Goal: Task Accomplishment & Management: Manage account settings

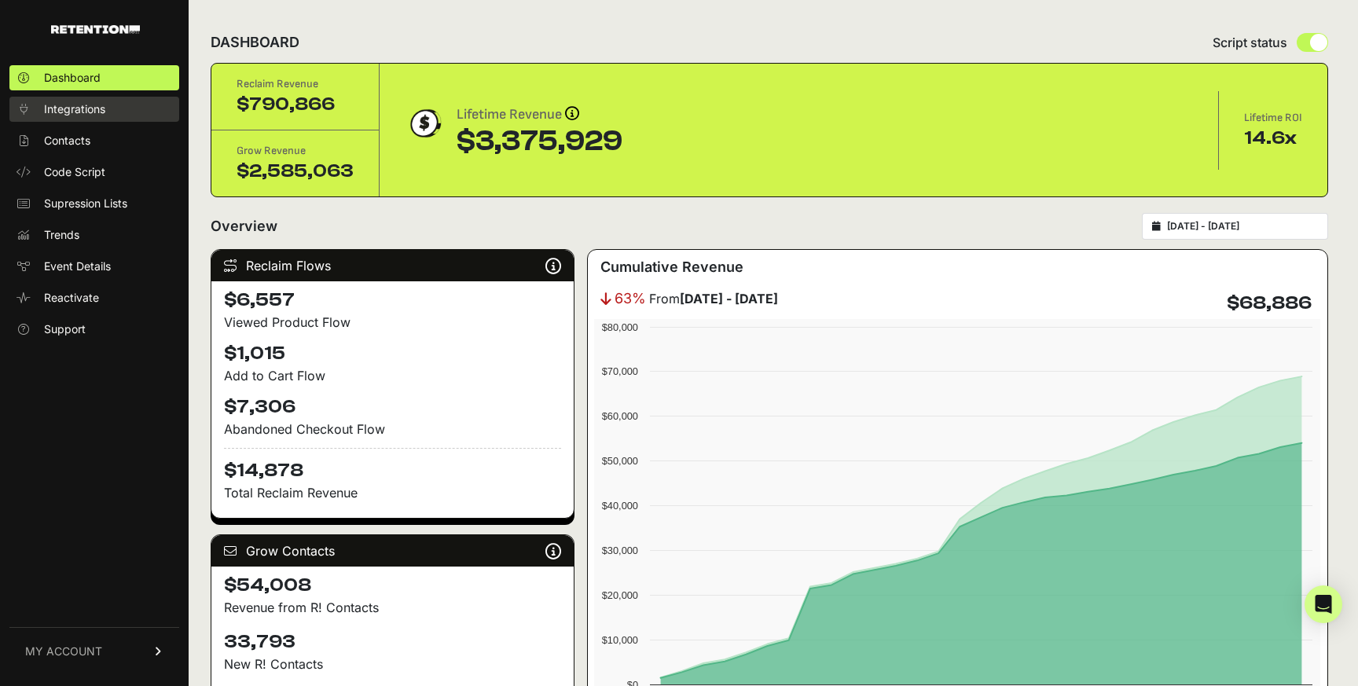
click at [88, 110] on span "Integrations" at bounding box center [74, 109] width 61 height 16
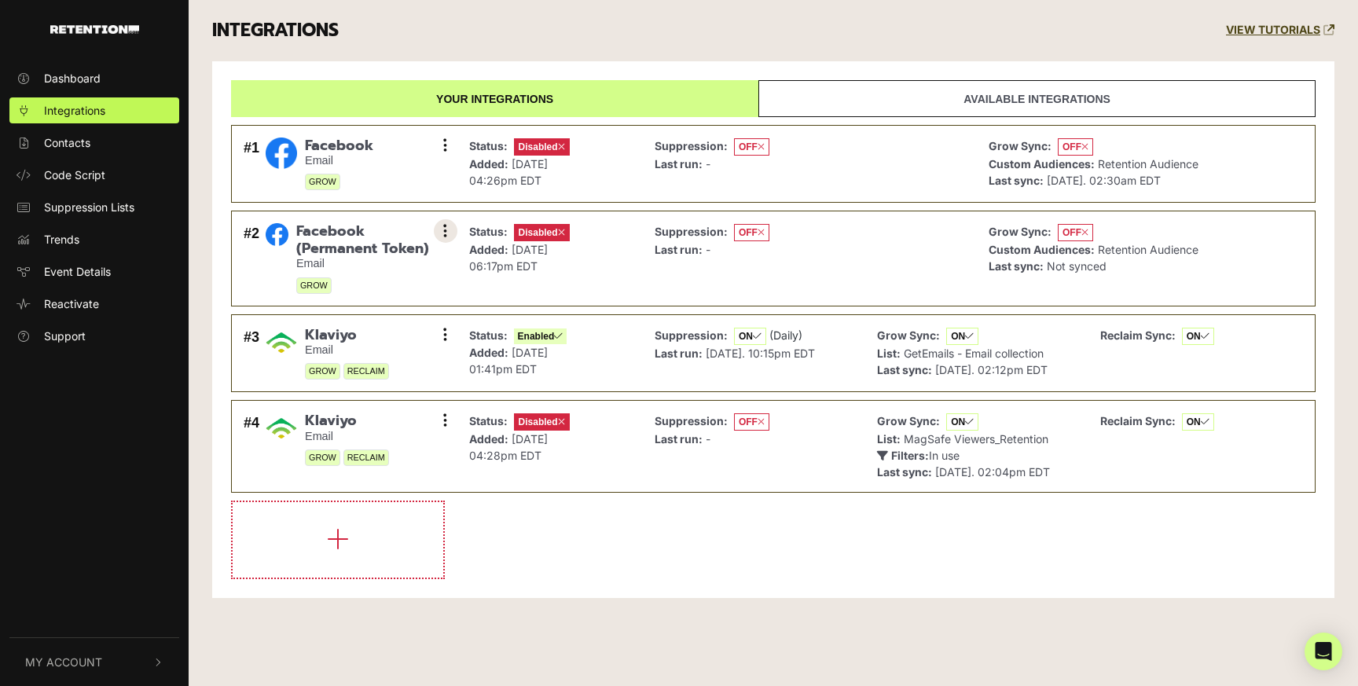
click at [446, 233] on icon at bounding box center [445, 231] width 4 height 16
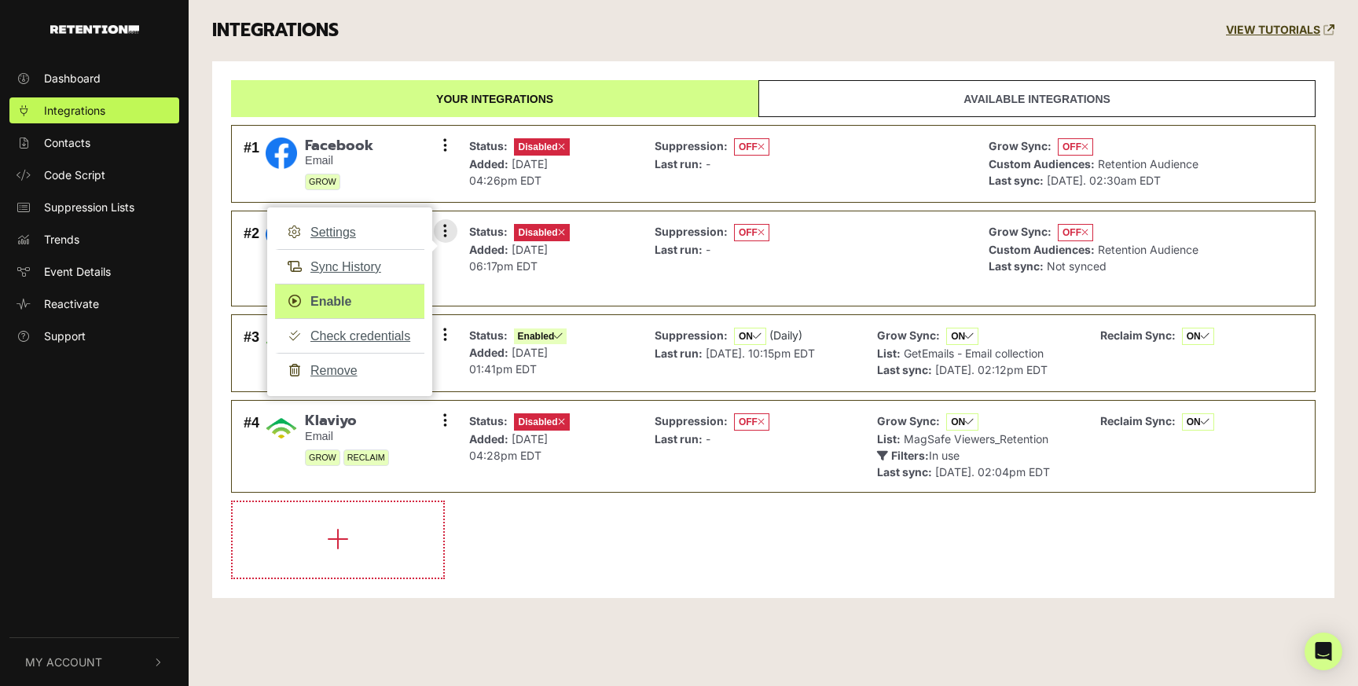
click at [341, 310] on link "Enable" at bounding box center [349, 301] width 149 height 35
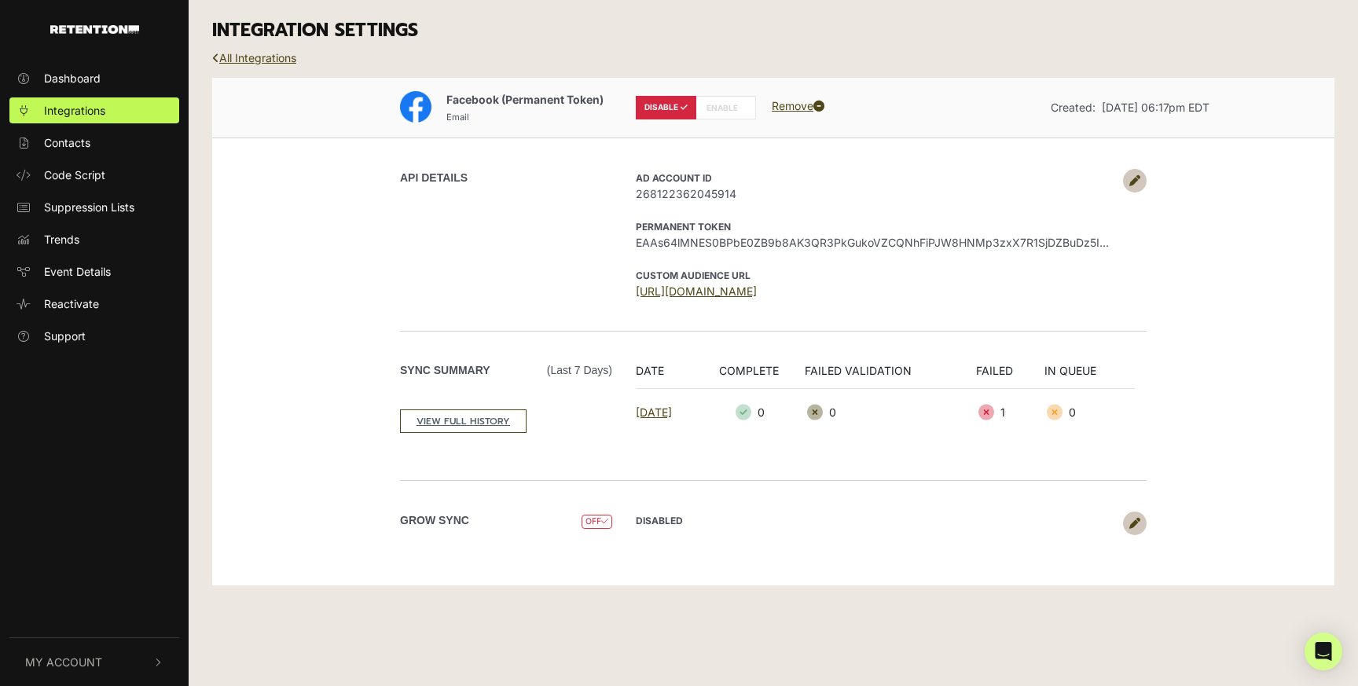
click at [1138, 178] on icon at bounding box center [1134, 180] width 11 height 11
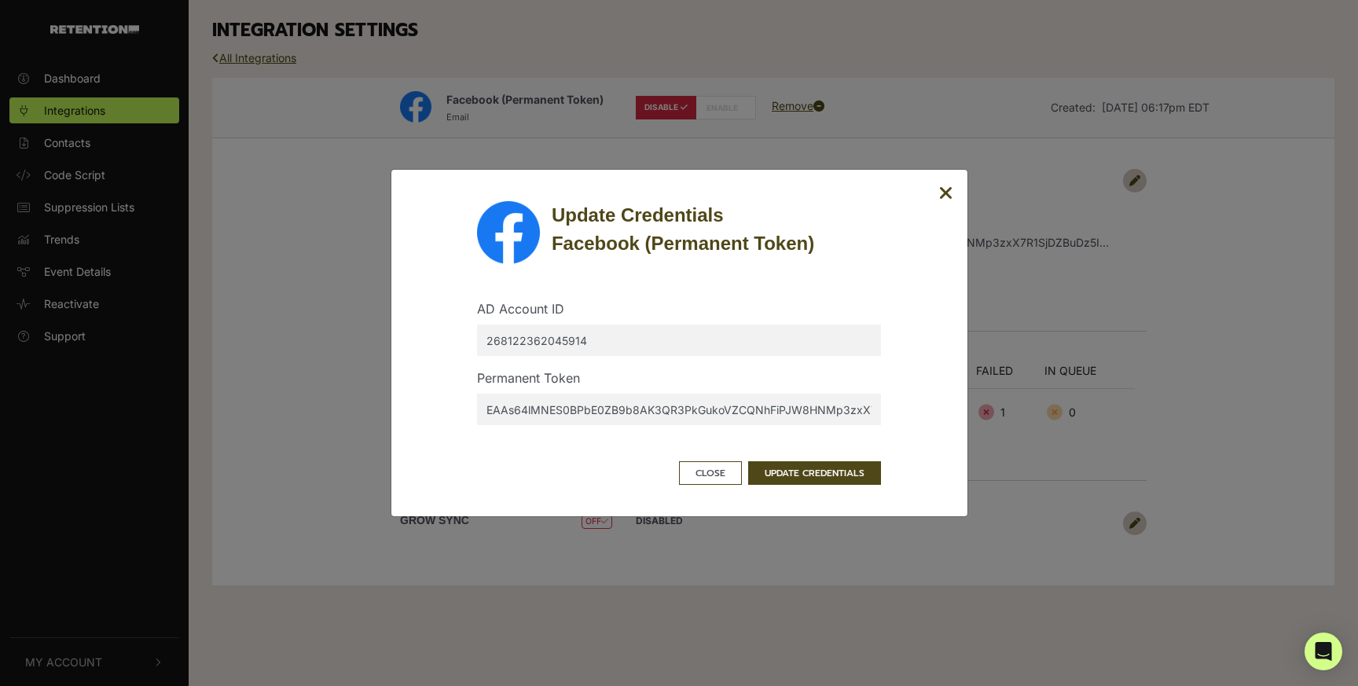
click at [620, 413] on input "EAAs64lMNES0BPbE0ZB9b8AK3QR3PkGukoVZCQNhFiPJW8HNMp3zxX7R1SjDZBuDz5IYflM8hwfzlQd…" at bounding box center [679, 409] width 404 height 31
paste input "c25aXhZBtIm5T8qZB5tjOM5BCMcw1Thq6PQLsCS8xkcwjwf7AXSZAH2bfiEX9Pa37UYnZBMYuFOzuJk…"
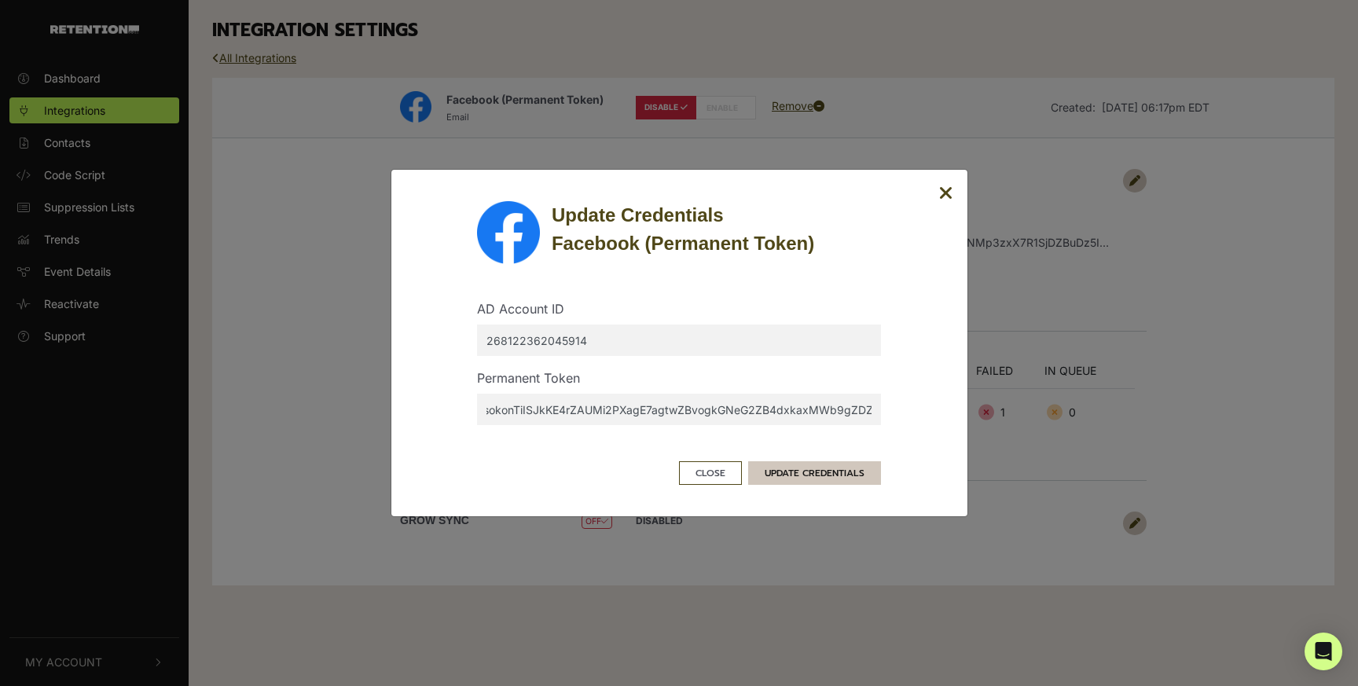
type input "EAAs64lMNES0BPbc25aXhZBtIm5T8qZB5tjOM5BCMcw1Thq6PQLsCS8xkcwjwf7AXSZAH2bfiEX9Pa3…"
click at [787, 471] on button "UPDATE CREDENTIALS" at bounding box center [814, 473] width 133 height 24
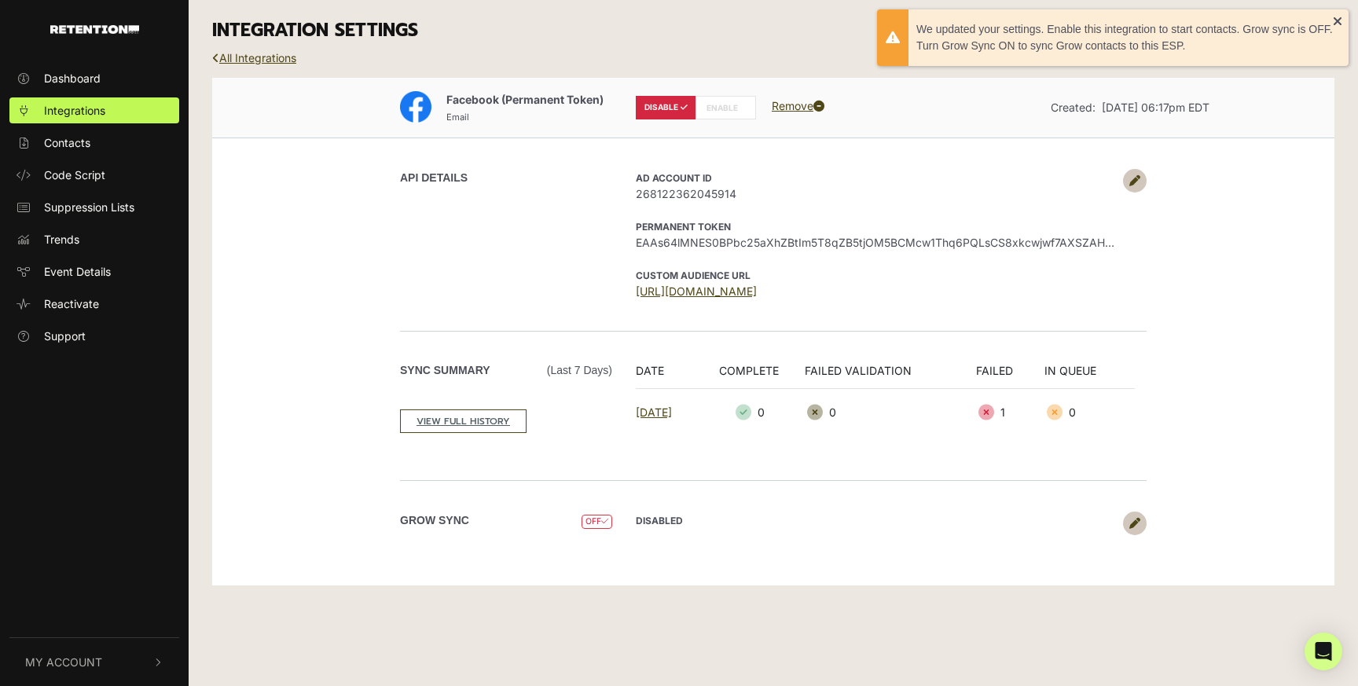
click at [722, 106] on label "ENABLE" at bounding box center [725, 108] width 61 height 24
radio input "false"
radio input "true"
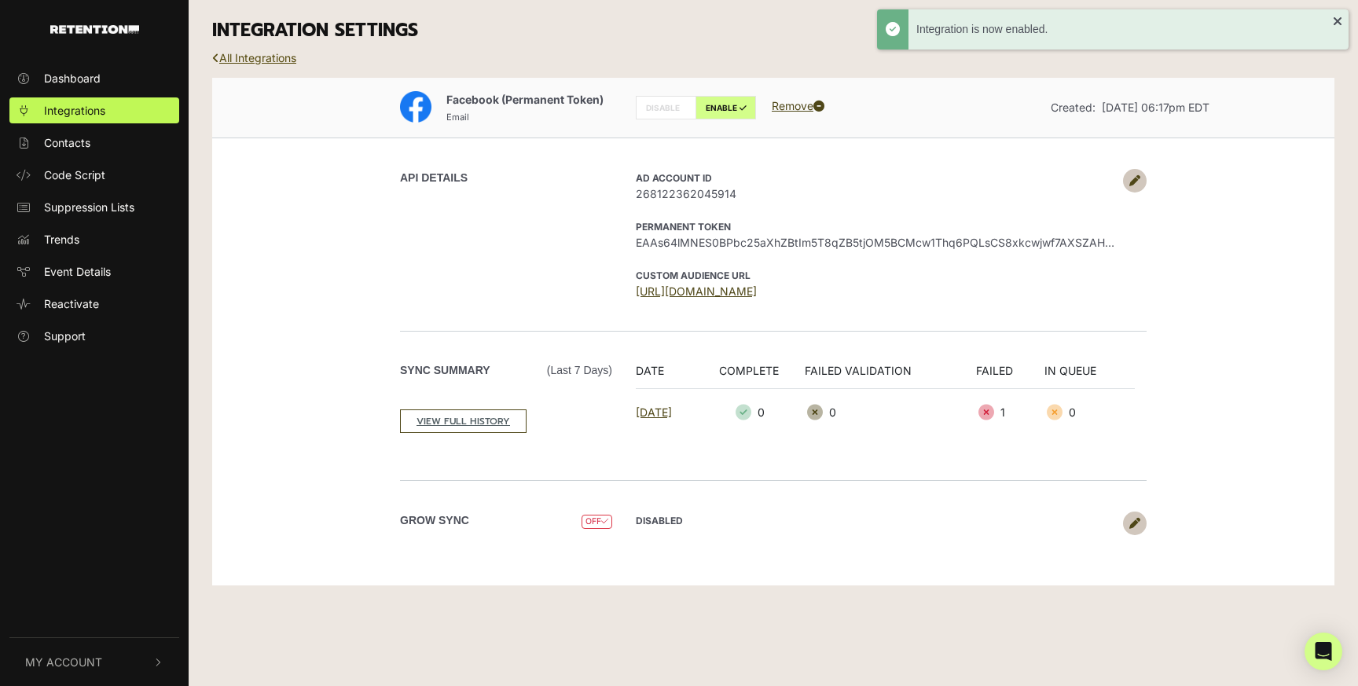
click at [270, 53] on link "All Integrations" at bounding box center [254, 57] width 84 height 13
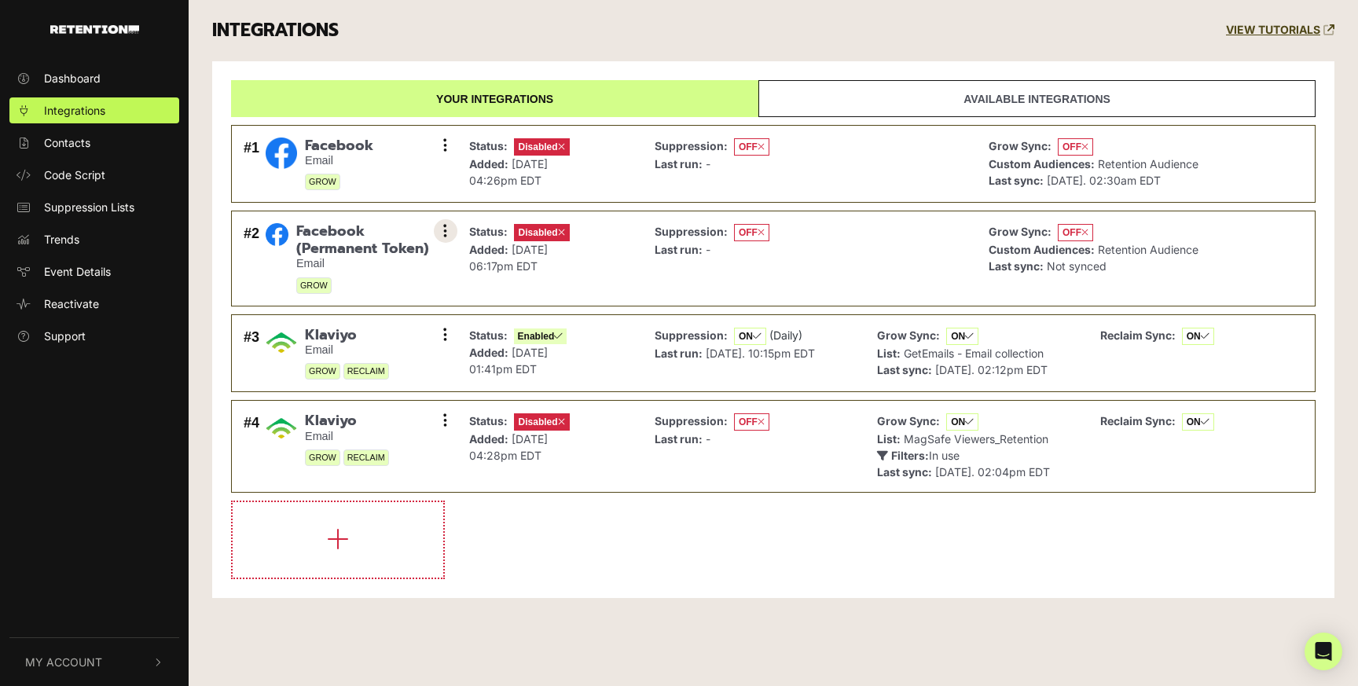
click at [443, 233] on icon at bounding box center [445, 231] width 4 height 16
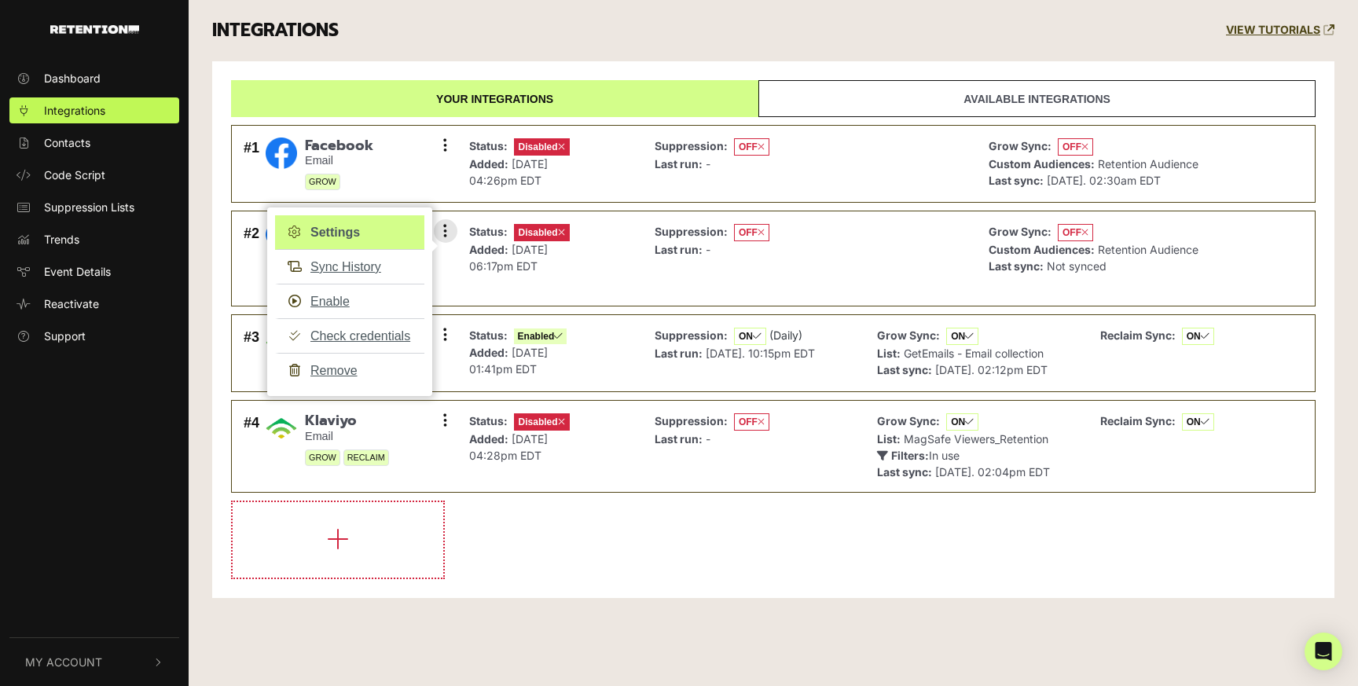
click at [350, 237] on link "Settings" at bounding box center [349, 232] width 149 height 35
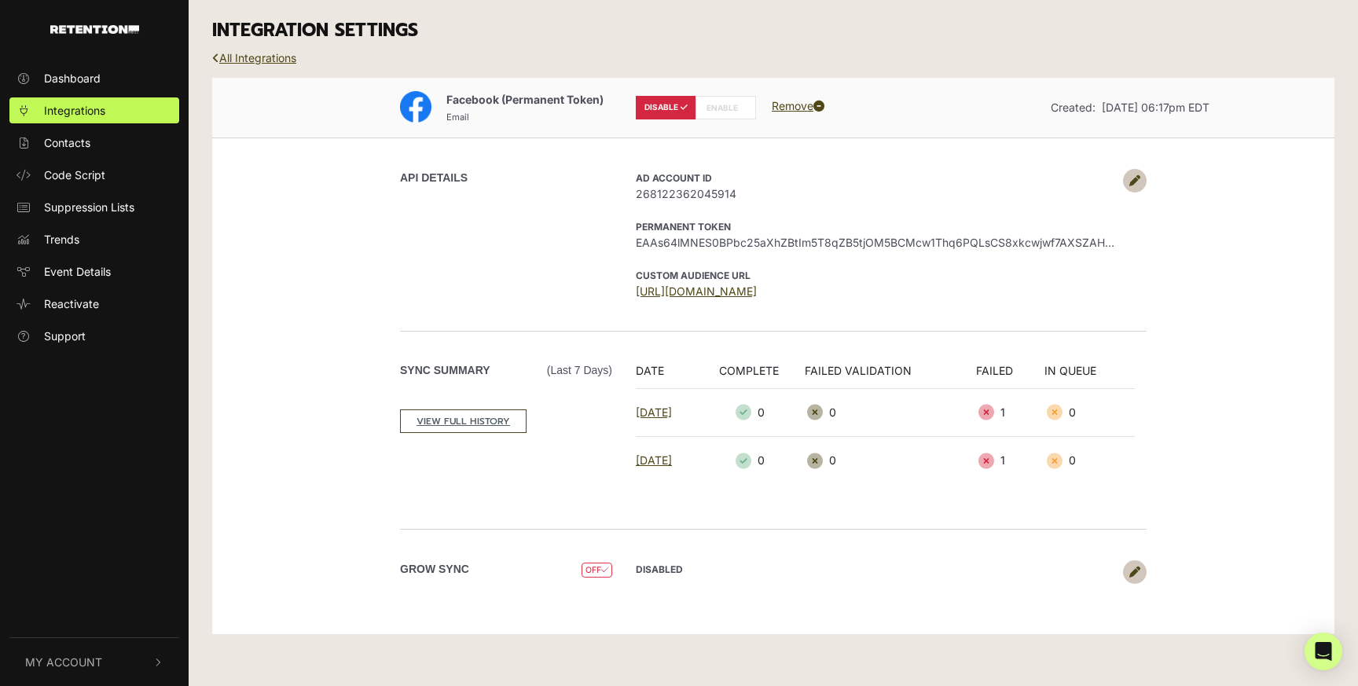
click at [727, 102] on label "ENABLE" at bounding box center [725, 108] width 61 height 24
radio input "false"
radio input "true"
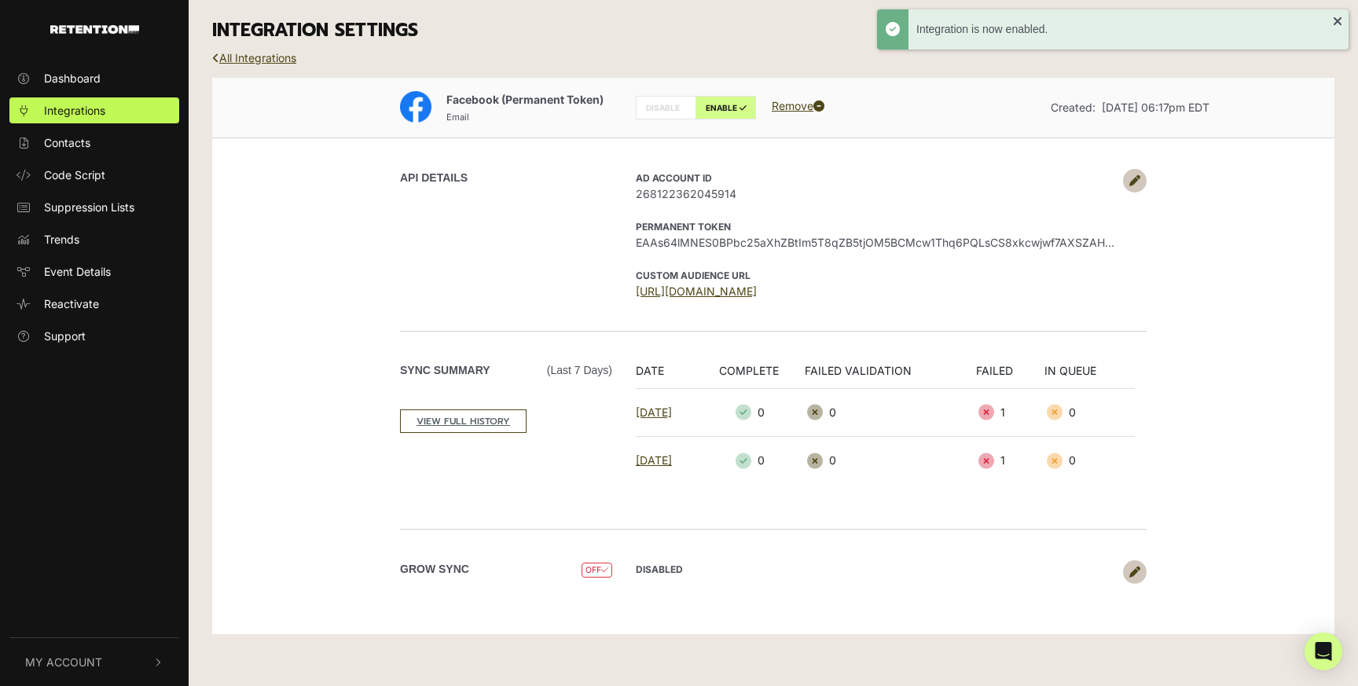
click at [590, 570] on span "OFF" at bounding box center [596, 570] width 31 height 15
click at [1138, 570] on icon at bounding box center [1134, 572] width 11 height 11
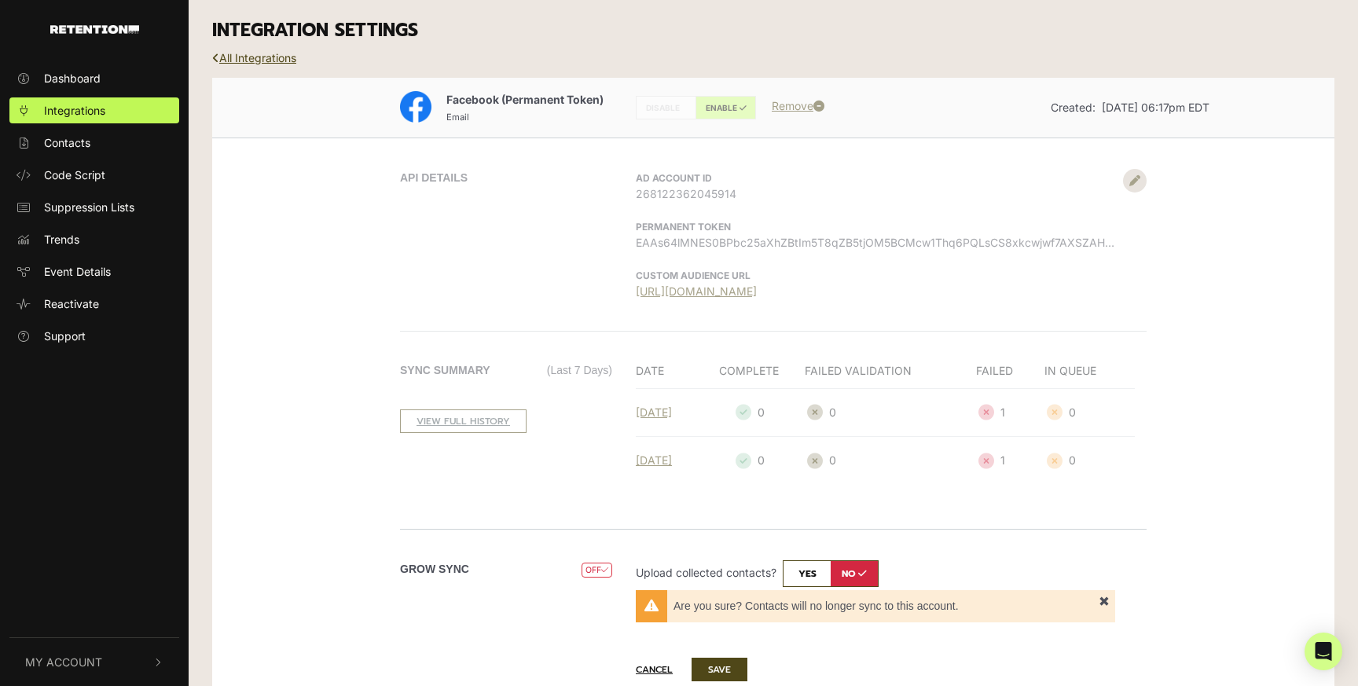
click at [828, 578] on input "checkbox" at bounding box center [831, 573] width 96 height 27
checkbox input "true"
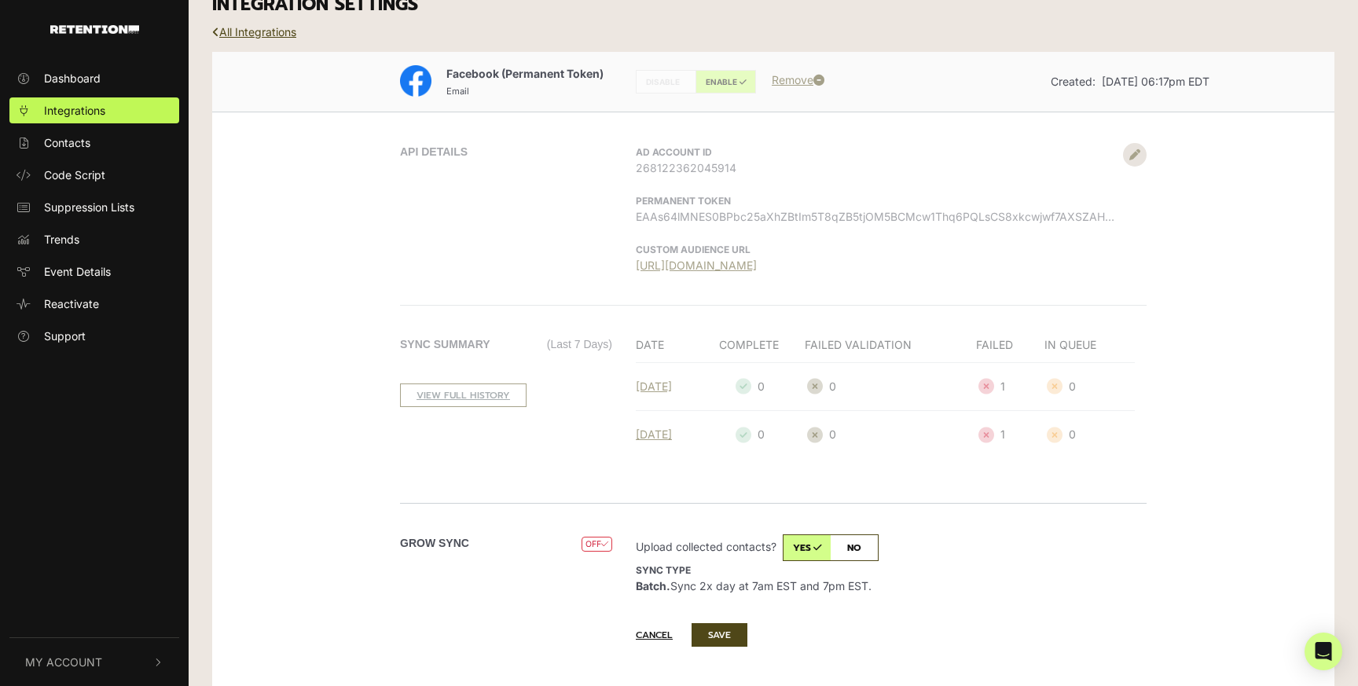
scroll to position [59, 0]
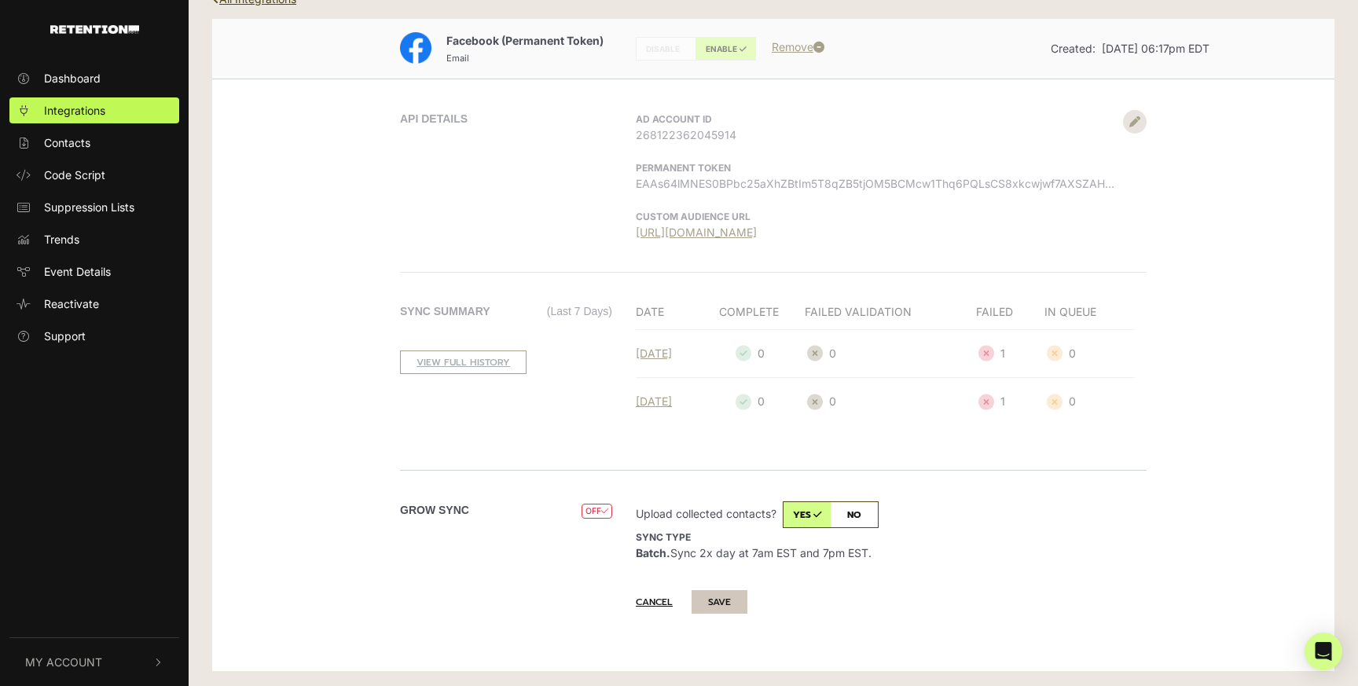
click at [719, 594] on button "SAVE" at bounding box center [719, 602] width 56 height 24
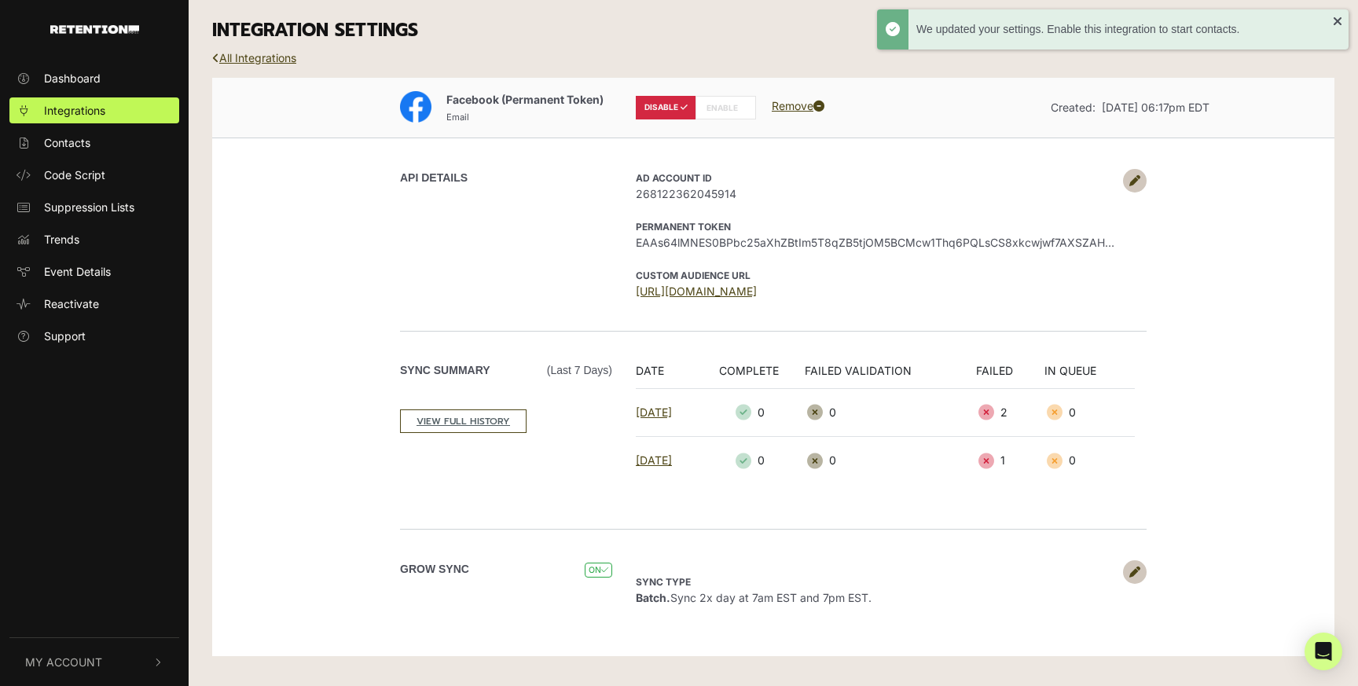
click at [724, 107] on label "ENABLE" at bounding box center [725, 108] width 61 height 24
radio input "false"
radio input "true"
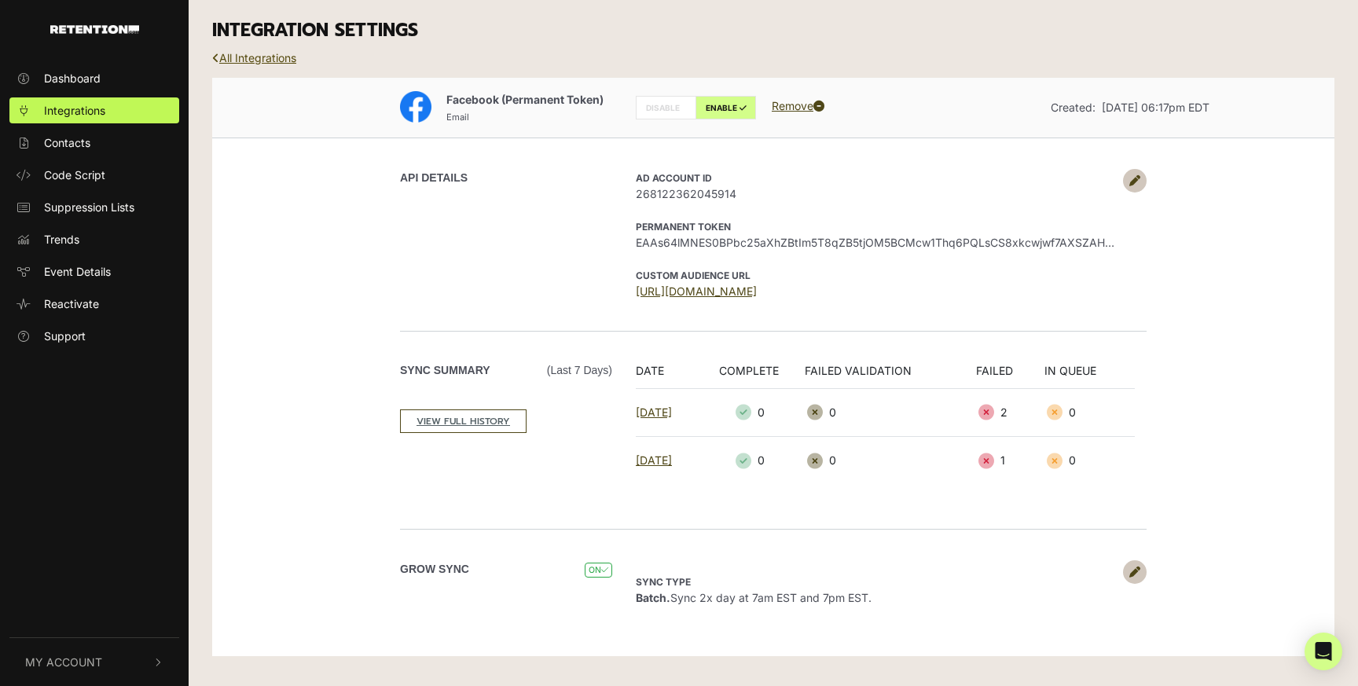
click at [252, 56] on link "All Integrations" at bounding box center [254, 57] width 84 height 13
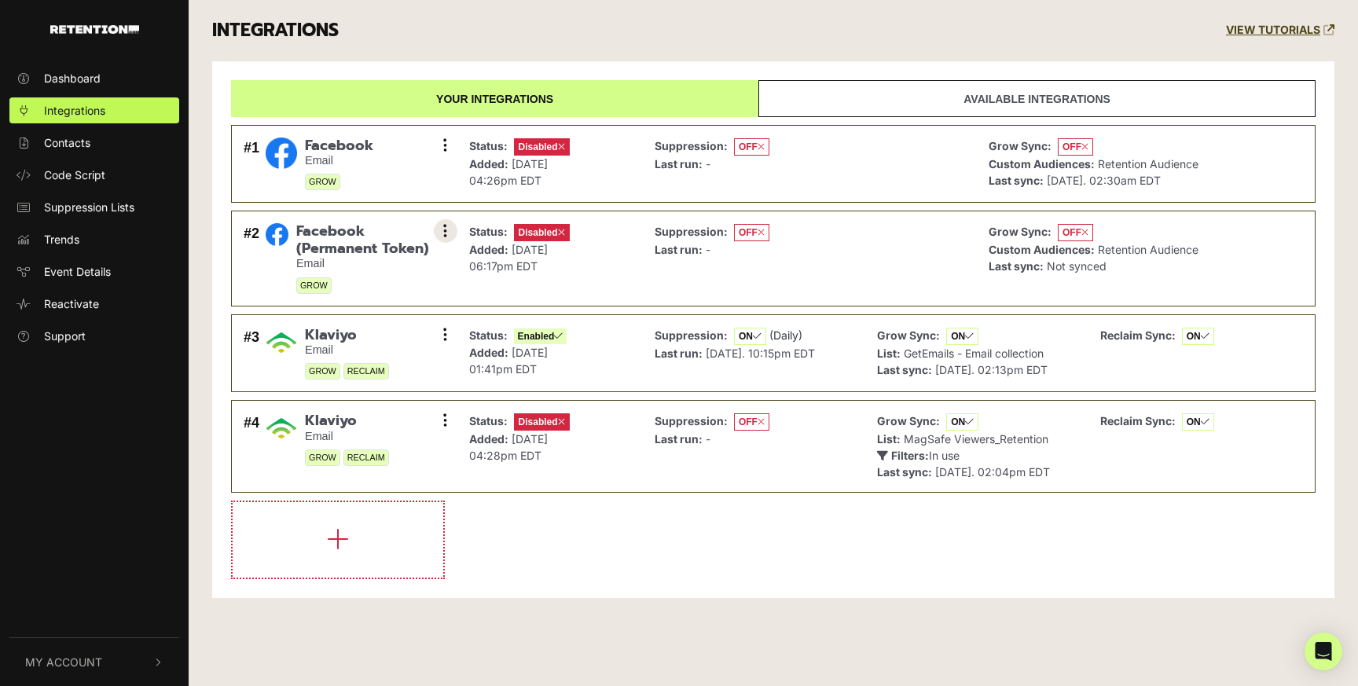
click at [445, 229] on icon at bounding box center [445, 231] width 4 height 16
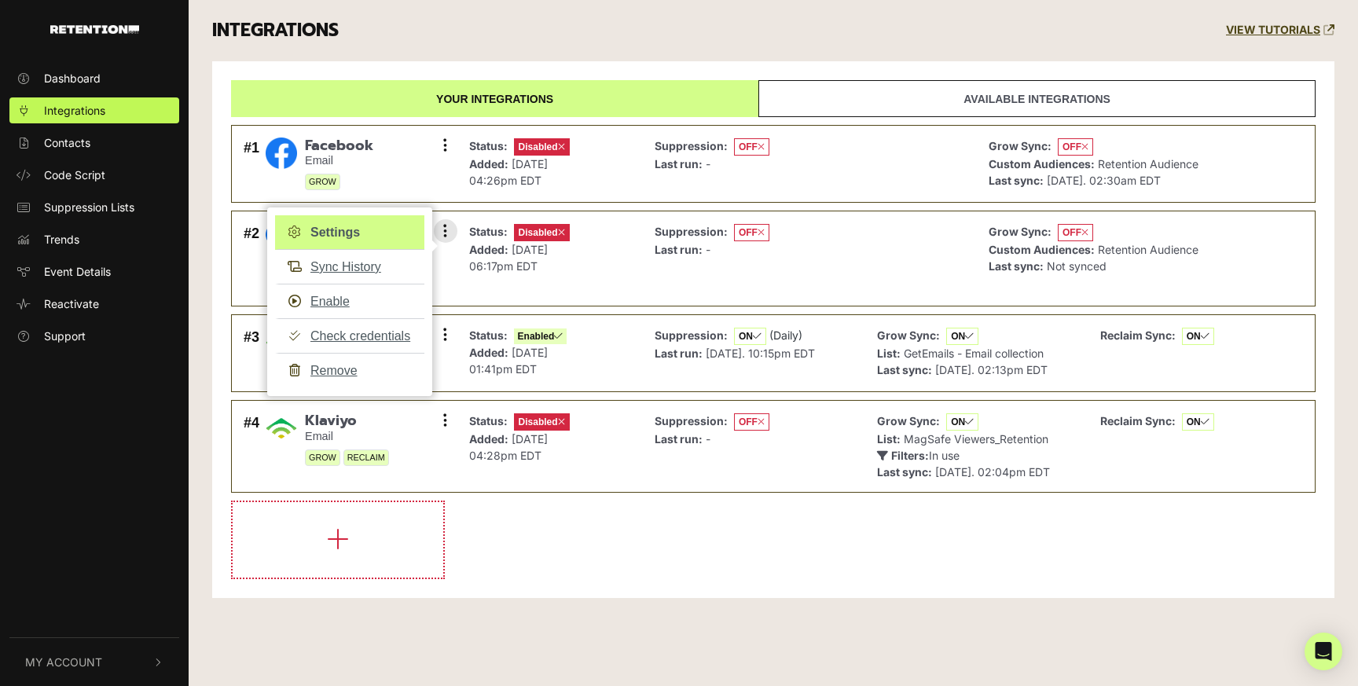
click at [365, 239] on link "Settings" at bounding box center [349, 232] width 149 height 35
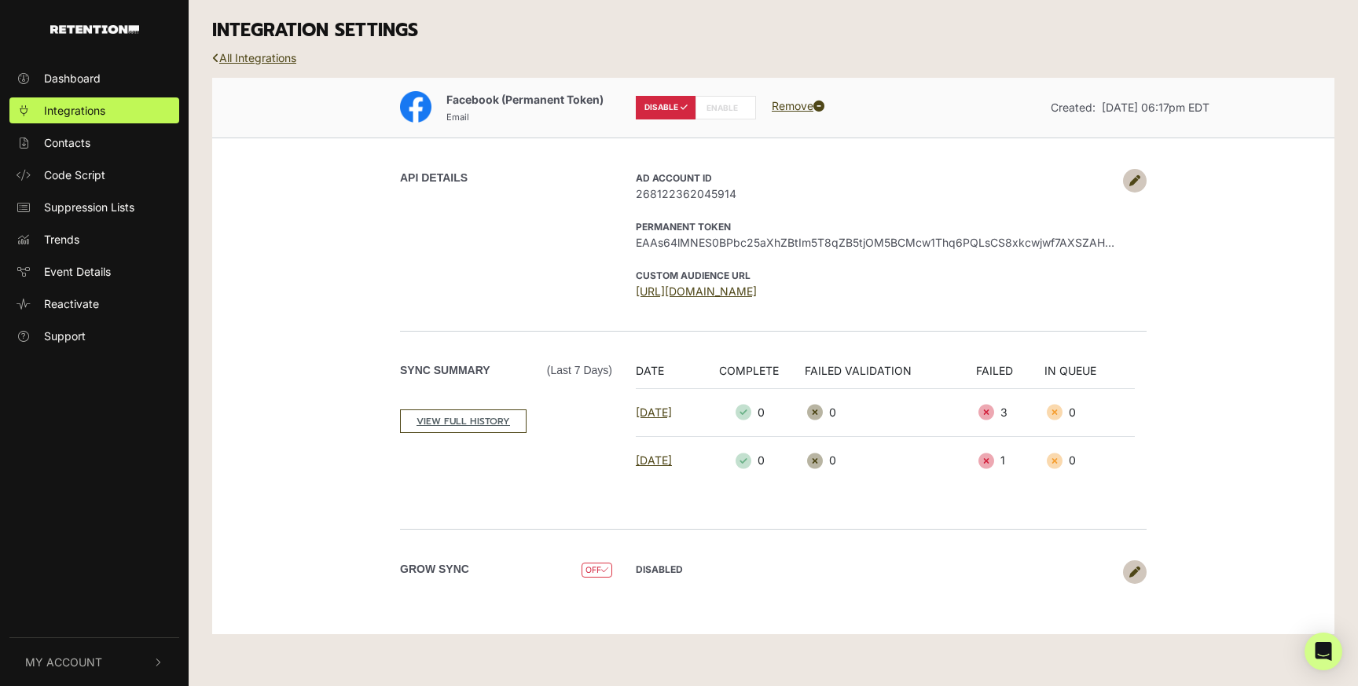
click at [737, 105] on label "ENABLE" at bounding box center [725, 108] width 61 height 24
radio input "false"
radio input "true"
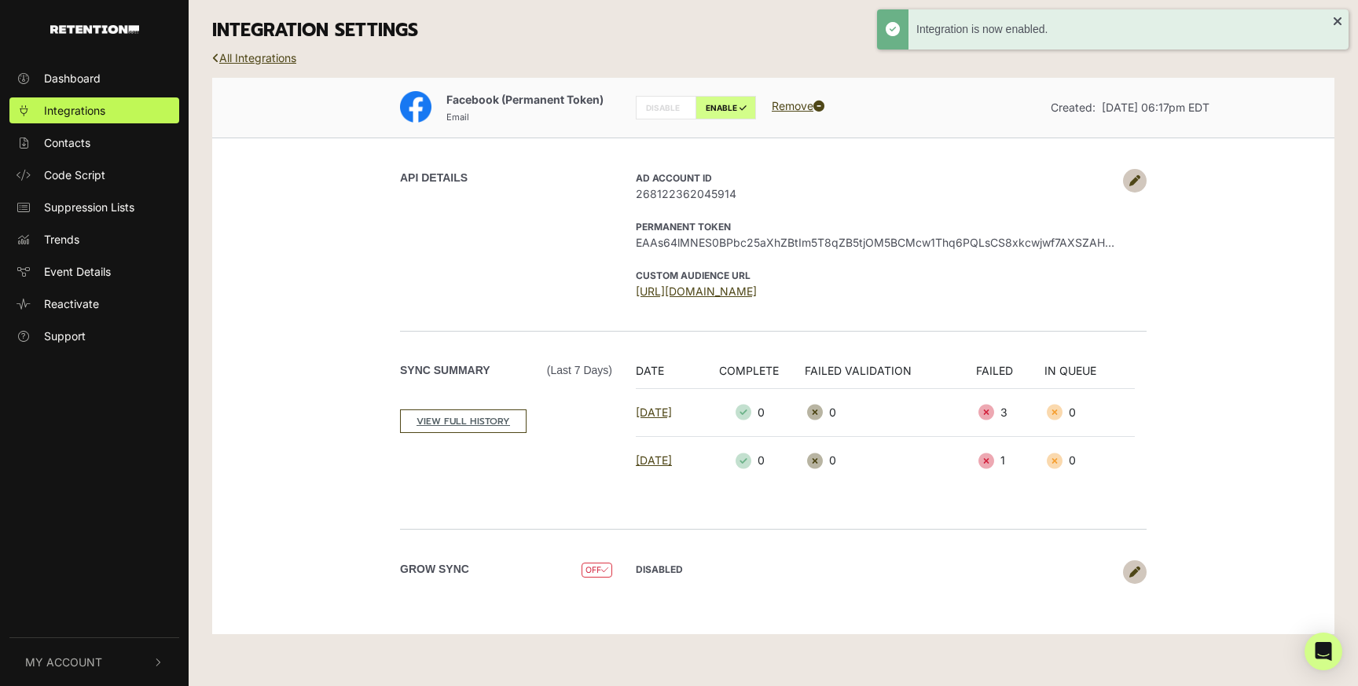
click at [1128, 571] on link at bounding box center [1135, 572] width 24 height 24
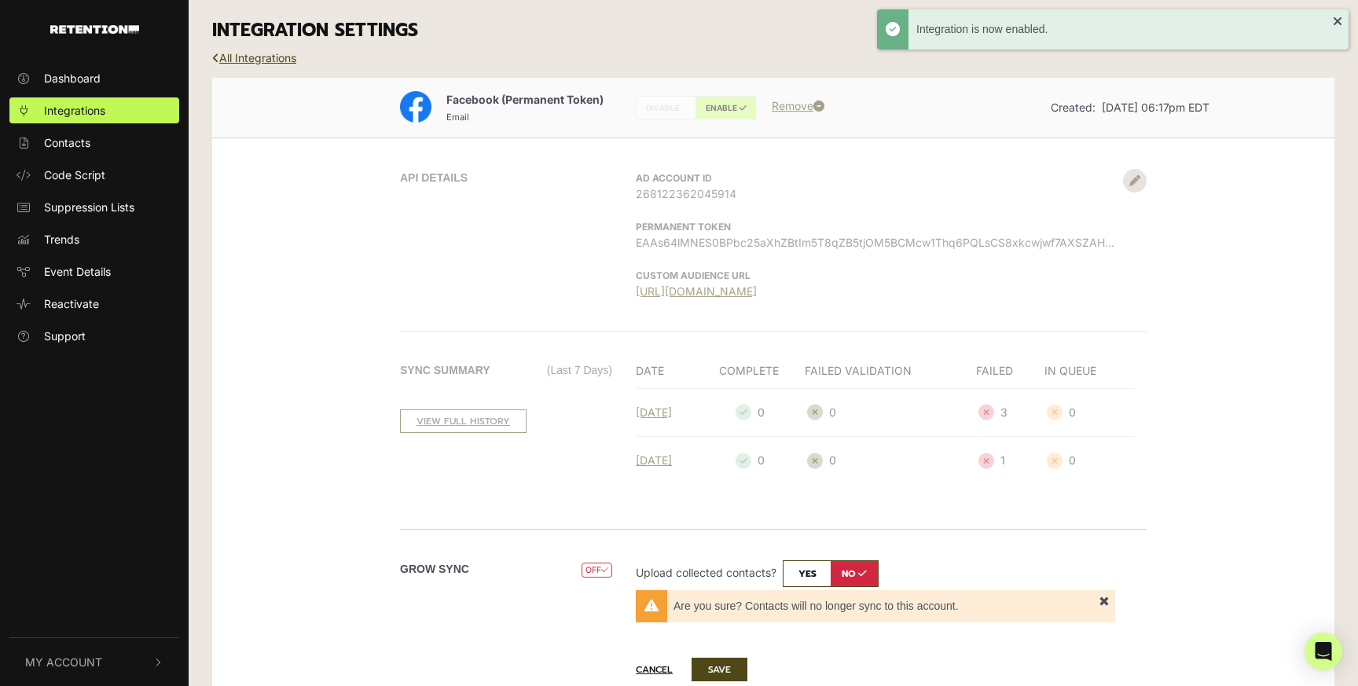
click at [818, 573] on input "checkbox" at bounding box center [831, 573] width 96 height 27
checkbox input "true"
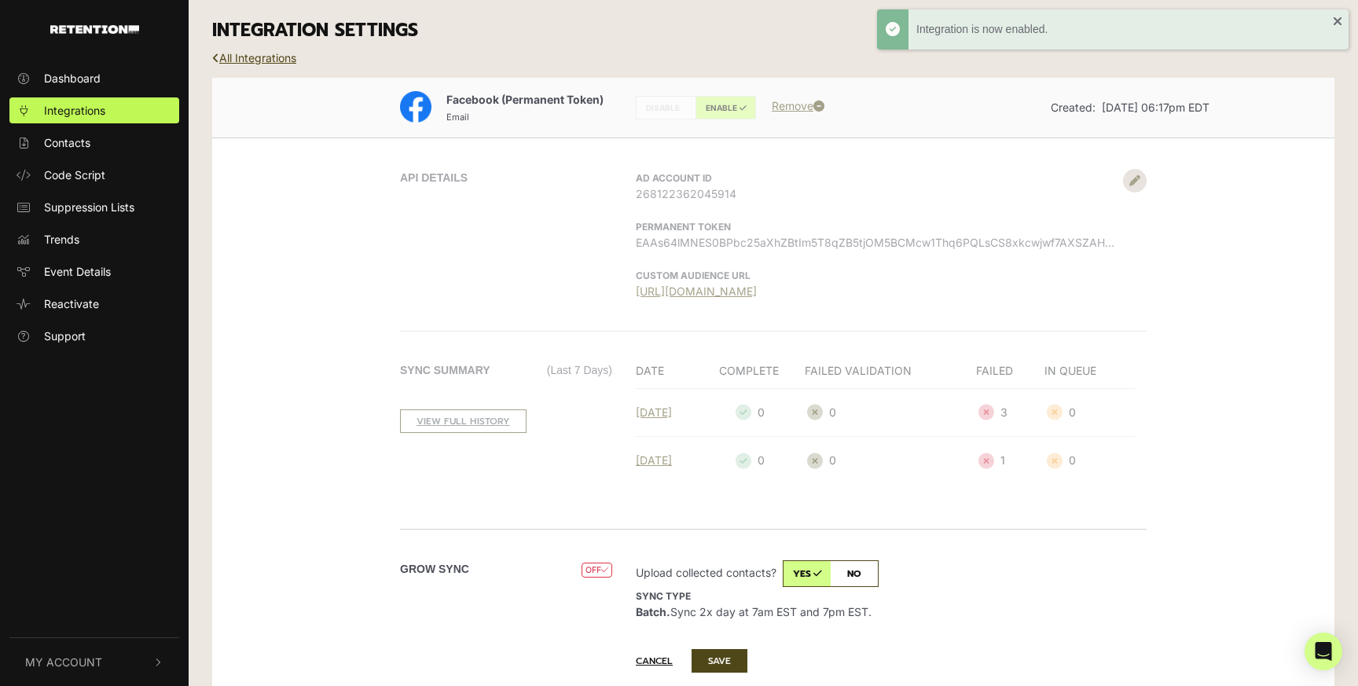
scroll to position [59, 0]
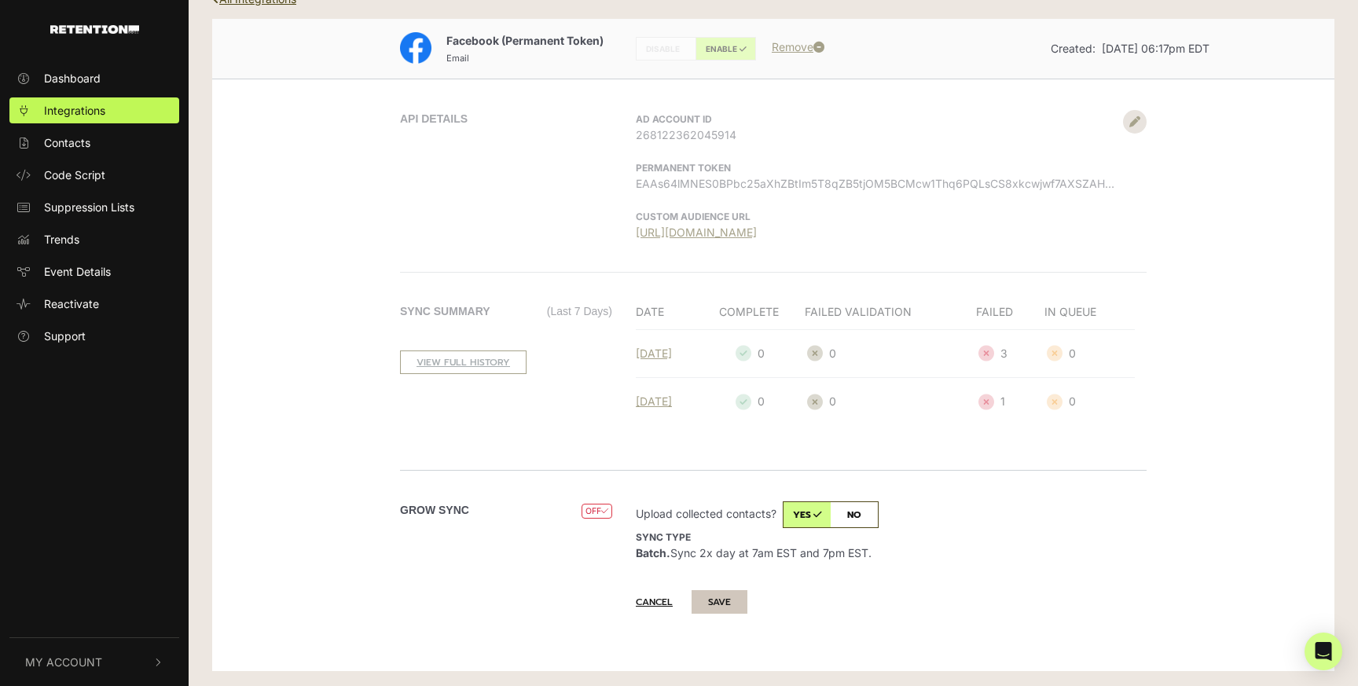
click at [721, 597] on button "SAVE" at bounding box center [719, 602] width 56 height 24
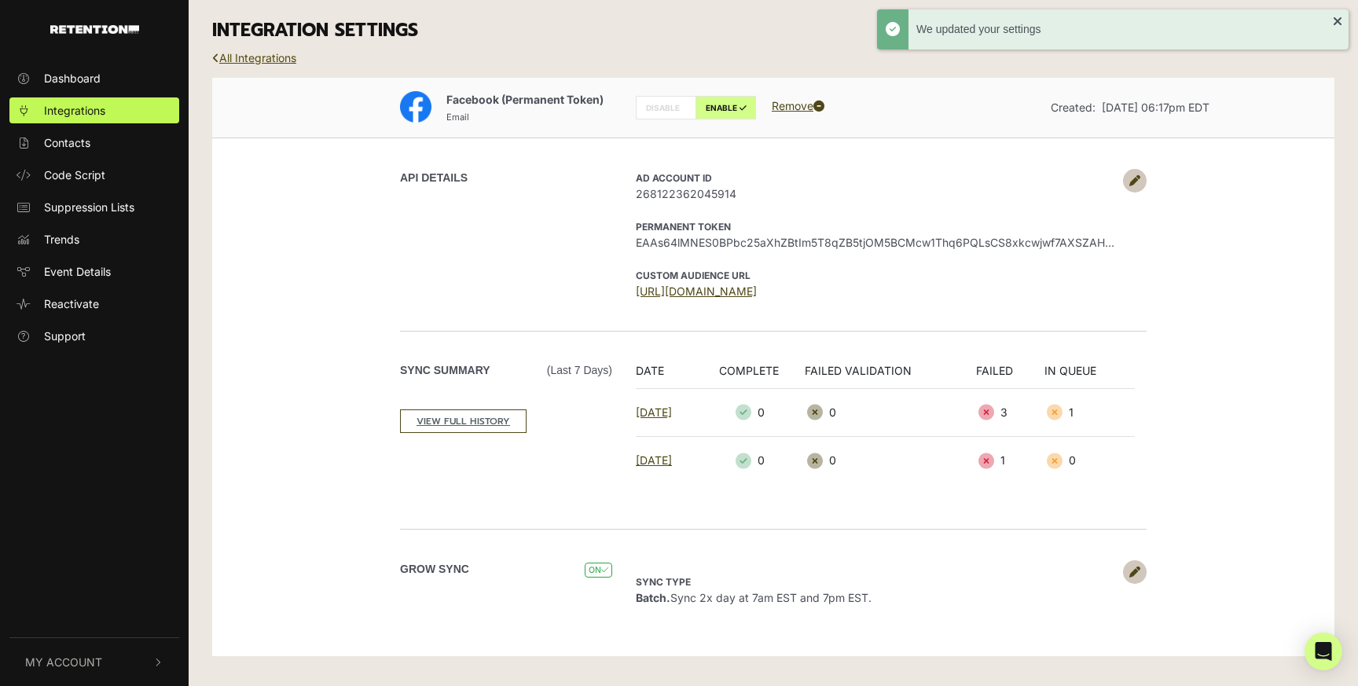
click at [266, 60] on link "All Integrations" at bounding box center [254, 57] width 84 height 13
